Goal: Task Accomplishment & Management: Manage account settings

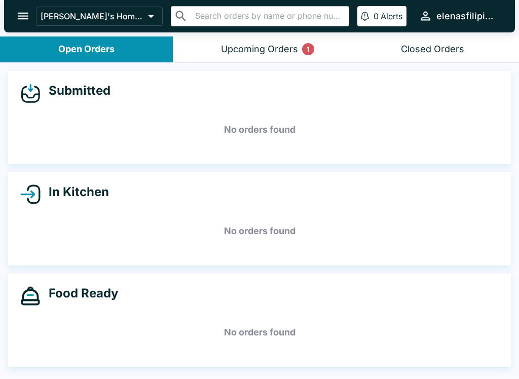
click at [14, 14] on button "open drawer" at bounding box center [23, 16] width 26 height 26
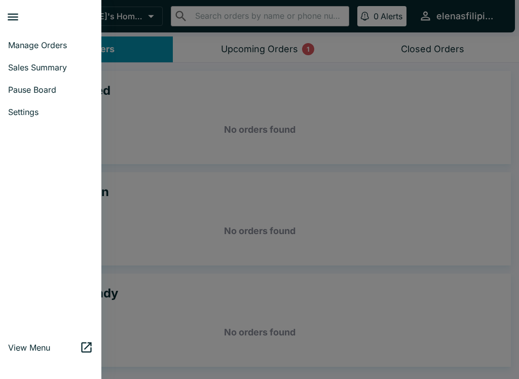
click at [36, 93] on span "Pause Board" at bounding box center [50, 90] width 85 height 10
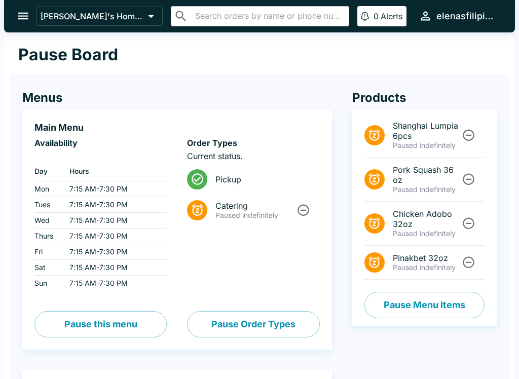
click at [469, 136] on icon "Unpause" at bounding box center [469, 135] width 14 height 14
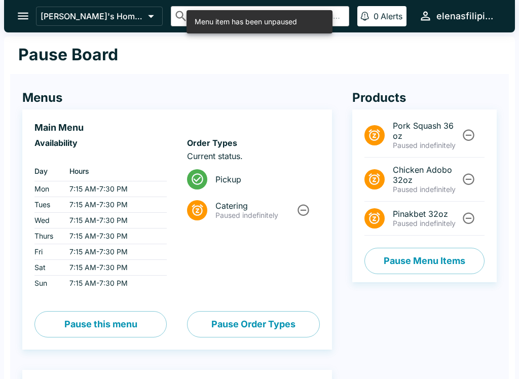
click at [463, 221] on icon "Unpause" at bounding box center [469, 218] width 14 height 14
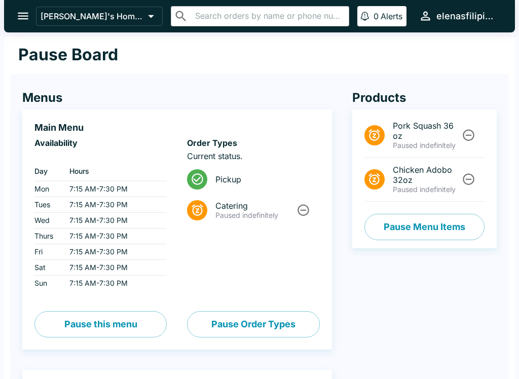
click at [21, 21] on icon "open drawer" at bounding box center [23, 16] width 14 height 14
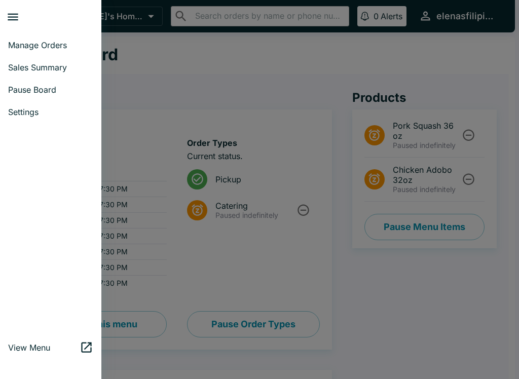
click at [19, 42] on span "Manage Orders" at bounding box center [50, 45] width 85 height 10
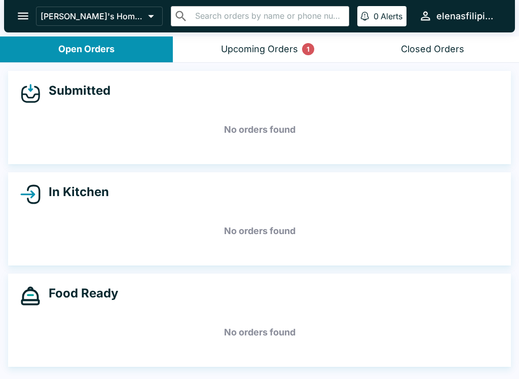
click at [269, 45] on div "Upcoming Orders 1" at bounding box center [259, 50] width 77 height 12
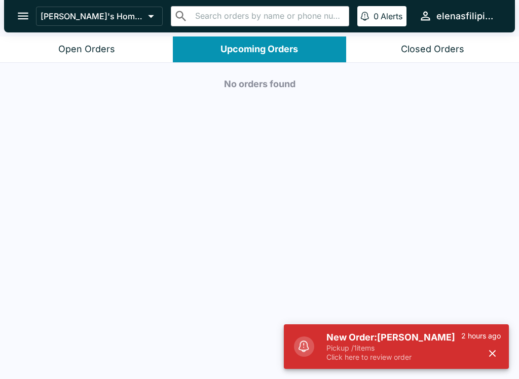
click at [349, 350] on p "Pickup / 1 items" at bounding box center [393, 348] width 135 height 9
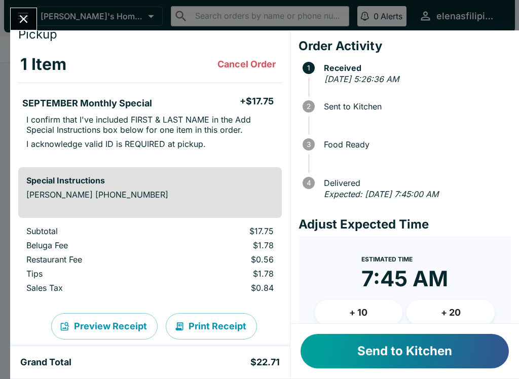
scroll to position [32, 0]
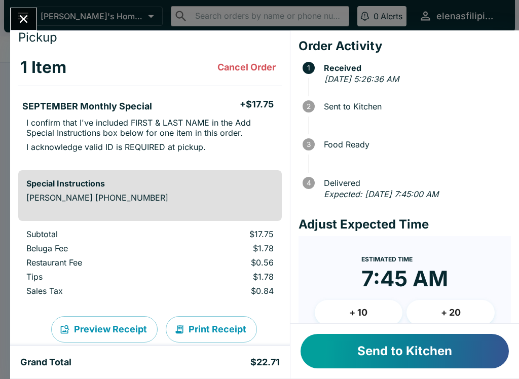
click at [352, 350] on button "Send to Kitchen" at bounding box center [404, 351] width 208 height 34
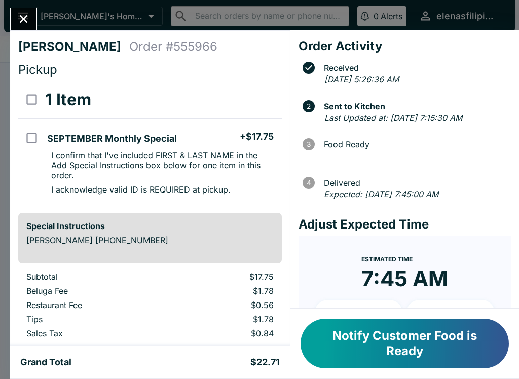
scroll to position [0, 0]
click at [22, 19] on icon "Close" at bounding box center [24, 19] width 14 height 14
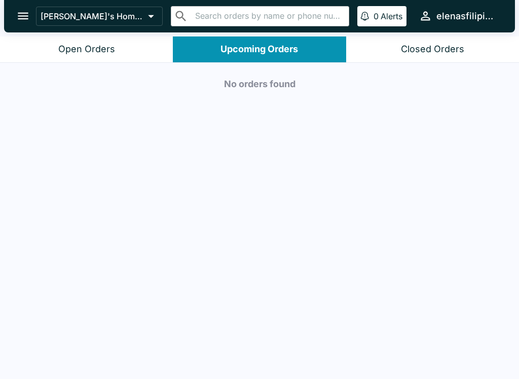
click at [69, 38] on button "Open Orders" at bounding box center [86, 49] width 173 height 26
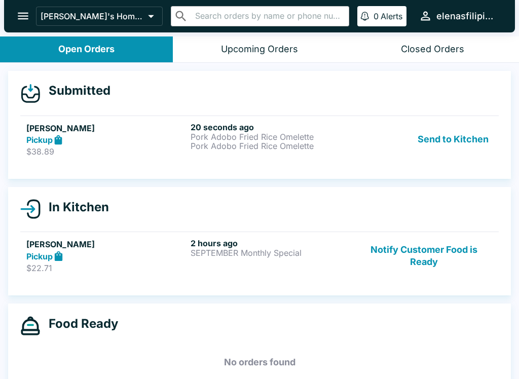
click at [41, 144] on strong "Pickup" at bounding box center [39, 140] width 26 height 10
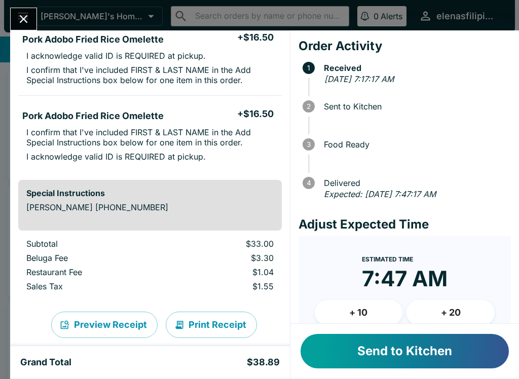
scroll to position [99, 0]
click at [352, 367] on button "Send to Kitchen" at bounding box center [404, 351] width 208 height 34
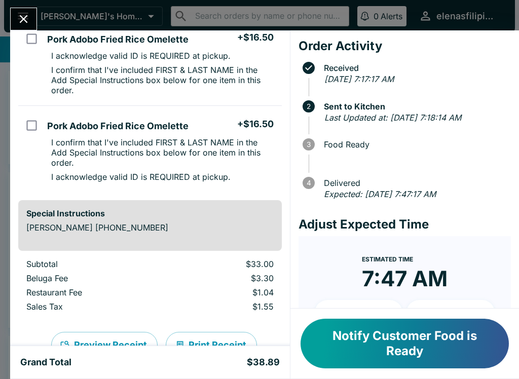
click at [381, 342] on button "Notify Customer Food is Ready" at bounding box center [404, 344] width 208 height 50
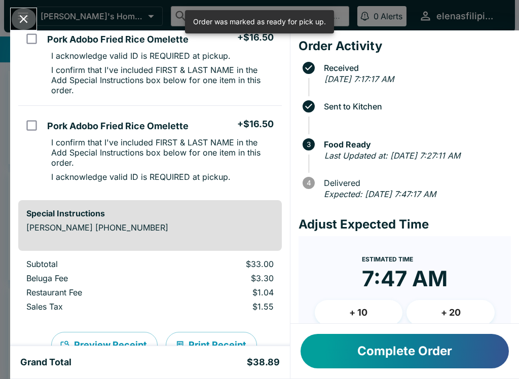
click at [17, 27] on button "Close" at bounding box center [24, 19] width 26 height 22
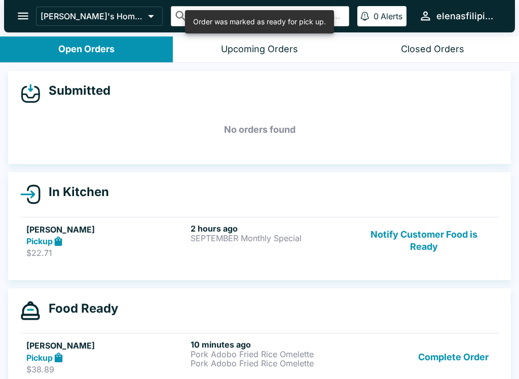
click at [421, 233] on button "Notify Customer Food is Ready" at bounding box center [423, 240] width 137 height 35
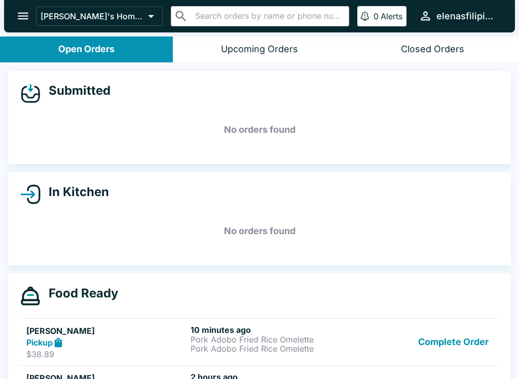
click at [440, 336] on button "Complete Order" at bounding box center [453, 342] width 79 height 35
click at [442, 337] on button "Complete Order" at bounding box center [453, 342] width 79 height 35
